Goal: Transaction & Acquisition: Purchase product/service

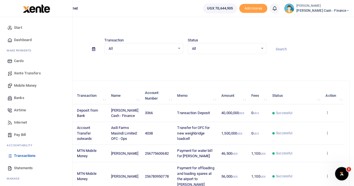
click at [25, 71] on span "Xente Transfers" at bounding box center [27, 73] width 27 height 6
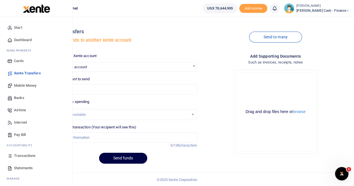
click at [21, 84] on span "Mobile Money" at bounding box center [25, 86] width 22 height 6
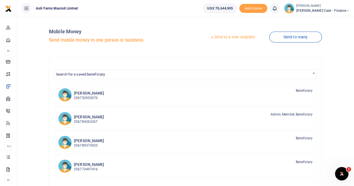
click at [223, 36] on link "Send to a new recipient" at bounding box center [232, 37] width 73 height 10
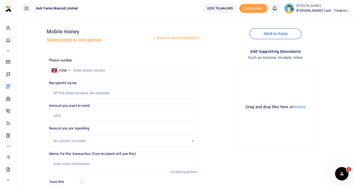
click at [79, 69] on div at bounding box center [177, 93] width 354 height 186
click at [80, 71] on input "text" at bounding box center [123, 70] width 148 height 11
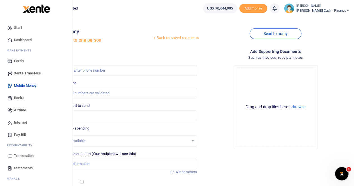
click at [19, 97] on span "Banks" at bounding box center [19, 98] width 10 height 6
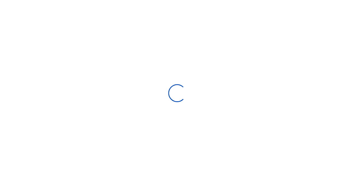
select select
select select "Loading bundles"
select select
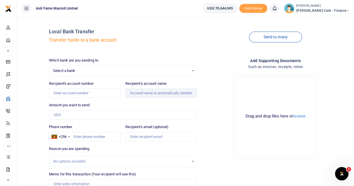
click at [61, 67] on div at bounding box center [177, 93] width 354 height 186
click at [59, 70] on span "Select a bank" at bounding box center [121, 71] width 136 height 6
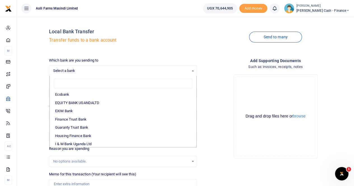
scroll to position [28, 0]
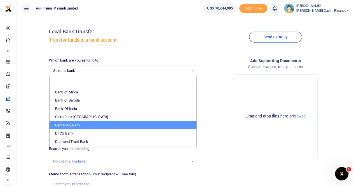
click at [78, 124] on li "Centenary Bank" at bounding box center [122, 125] width 147 height 8
select select "CENT"
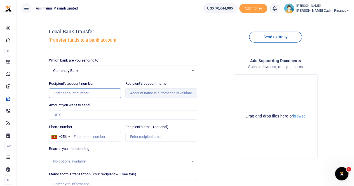
click at [64, 92] on input "Recipient's account number" at bounding box center [85, 93] width 72 height 10
type input "3100065964"
click at [136, 95] on input "Recipient's account name" at bounding box center [161, 93] width 72 height 10
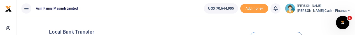
type input "Solar Nation Smc Limited"
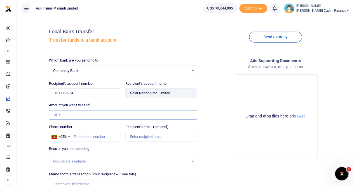
click at [62, 113] on input "Amount you want to send" at bounding box center [123, 115] width 148 height 10
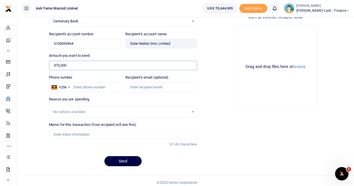
scroll to position [52, 0]
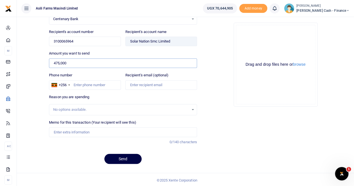
type input "475,000"
click at [63, 111] on div "No options available." at bounding box center [121, 110] width 136 height 6
click at [65, 108] on div "No options available." at bounding box center [121, 110] width 136 height 6
click at [75, 85] on input "Phone number" at bounding box center [85, 85] width 72 height 10
type input "759515822"
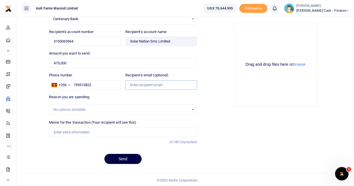
click at [149, 85] on input "Recipient's email (optional)" at bounding box center [161, 85] width 72 height 10
type input "ankunda.pricillah@agilis-partners.com"
click at [70, 133] on input "Memo for this transaction (Your recipient will see this)" at bounding box center [123, 132] width 148 height 10
click at [96, 132] on input "Payment for solar site Servay and analysis" at bounding box center [123, 132] width 148 height 10
click at [100, 131] on input "Payment for solar site Servay and analysis" at bounding box center [123, 132] width 148 height 10
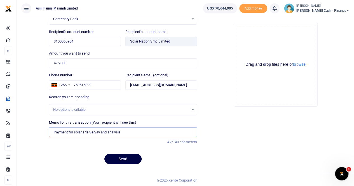
click at [93, 131] on input "Payment for solar site Servay and analysis" at bounding box center [123, 132] width 148 height 10
click at [98, 132] on input "Payment for solar site Survay and analysis" at bounding box center [123, 132] width 148 height 10
click at [128, 130] on input "Payment for solar site Survey and analysis" at bounding box center [123, 132] width 148 height 10
click at [149, 131] on input "Payment for solar site Survey and analysis to Solar energy" at bounding box center [123, 132] width 148 height 10
type input "Payment for solar site Survey and analysis to Solar nation"
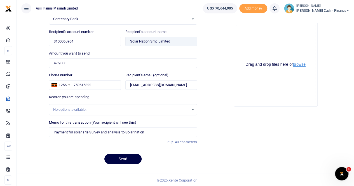
click at [298, 65] on button "browse" at bounding box center [299, 64] width 13 height 4
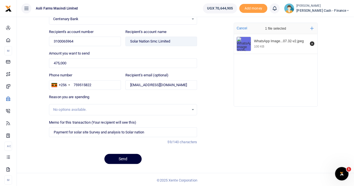
click at [119, 160] on button "Send" at bounding box center [122, 159] width 37 height 10
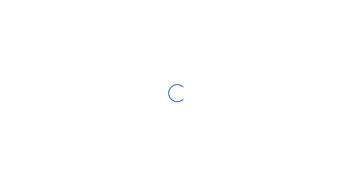
select select
select select "Loading bundles"
select select
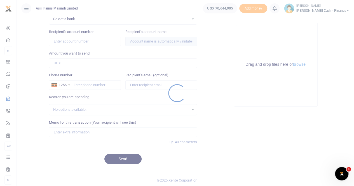
scroll to position [0, 0]
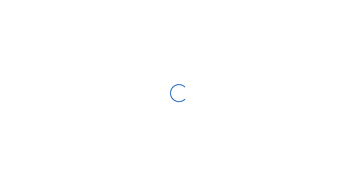
select select
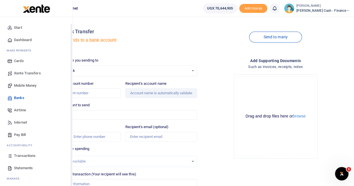
scroll to position [13, 0]
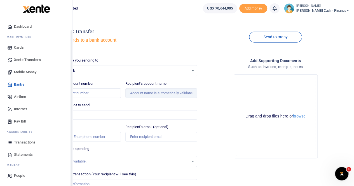
click at [25, 140] on span "Transactions" at bounding box center [25, 143] width 22 height 6
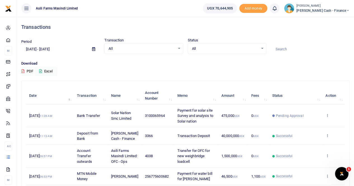
click at [93, 49] on icon at bounding box center [93, 49] width 3 height 4
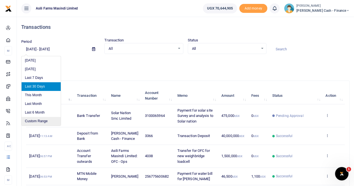
click at [42, 119] on li "Custom Range" at bounding box center [41, 121] width 39 height 9
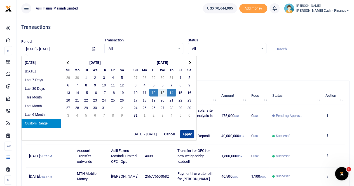
click at [186, 134] on button "Apply" at bounding box center [187, 134] width 14 height 8
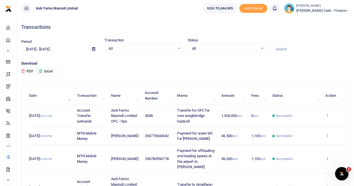
click at [95, 49] on icon at bounding box center [93, 49] width 3 height 4
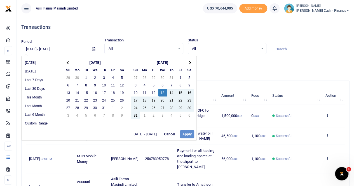
click at [186, 136] on div "08/12/2025 - 08/14/2025 Cancel Apply" at bounding box center [109, 134] width 175 height 13
click at [186, 132] on div "08/12/2025 - 08/14/2025 Cancel Apply" at bounding box center [109, 134] width 175 height 13
click at [185, 135] on div "08/12/2025 - 08/14/2025 Cancel Apply" at bounding box center [109, 134] width 175 height 13
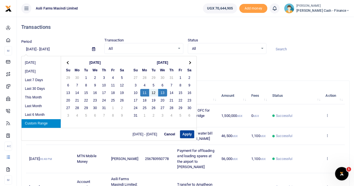
click at [184, 133] on button "Apply" at bounding box center [187, 134] width 14 height 8
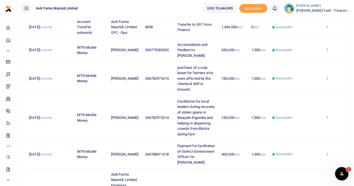
scroll to position [56, 0]
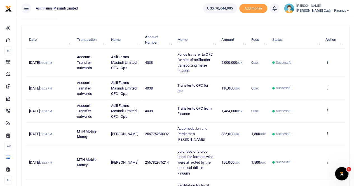
click at [326, 61] on icon at bounding box center [327, 62] width 4 height 4
click at [306, 70] on link "View details" at bounding box center [307, 72] width 44 height 8
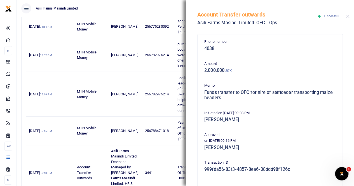
scroll to position [140, 0]
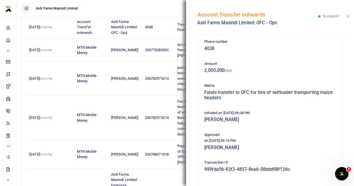
click at [347, 15] on button "Close" at bounding box center [348, 17] width 4 height 4
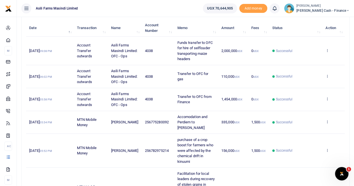
scroll to position [0, 0]
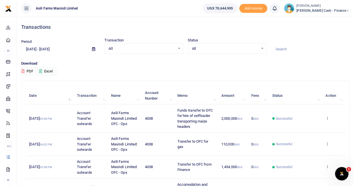
click at [93, 49] on icon at bounding box center [93, 49] width 3 height 4
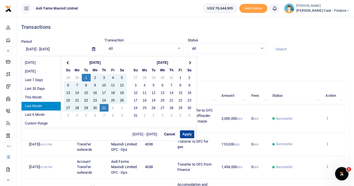
click at [185, 134] on button "Apply" at bounding box center [187, 134] width 14 height 8
type input "07/01/2025 - 07/31/2025"
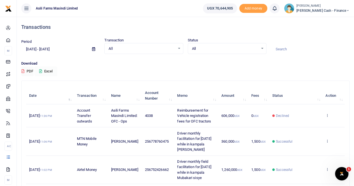
click at [47, 70] on button "Excel" at bounding box center [45, 72] width 23 height 10
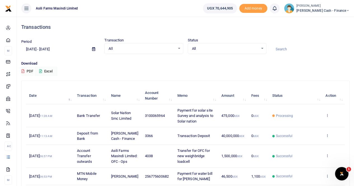
click at [185, 78] on div "Transactions Period [DATE] - [DATE] Transaction All Select an option... All Air…" at bounding box center [185, 187] width 332 height 341
